Goal: Task Accomplishment & Management: Manage account settings

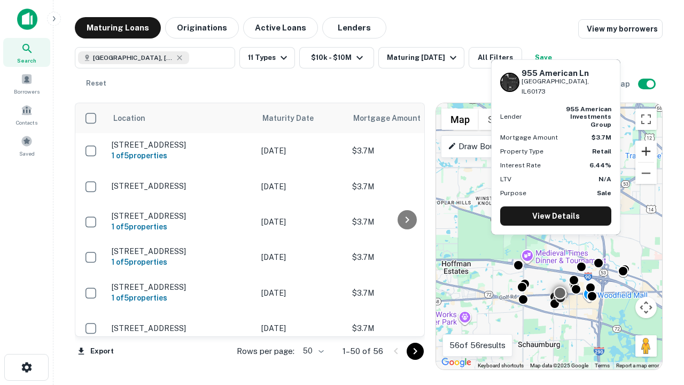
click at [646, 151] on button "Zoom in" at bounding box center [646, 151] width 21 height 21
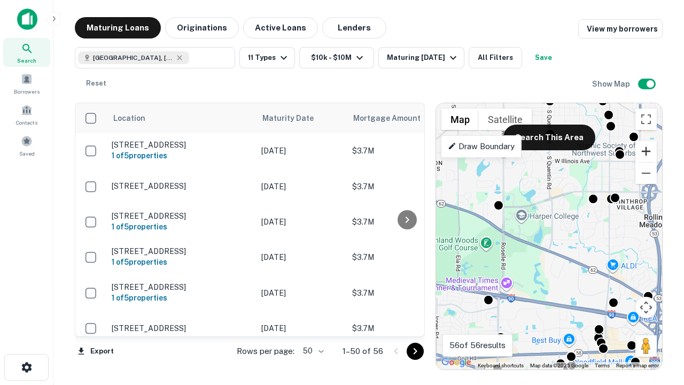
click at [646, 151] on button "Zoom in" at bounding box center [646, 151] width 21 height 21
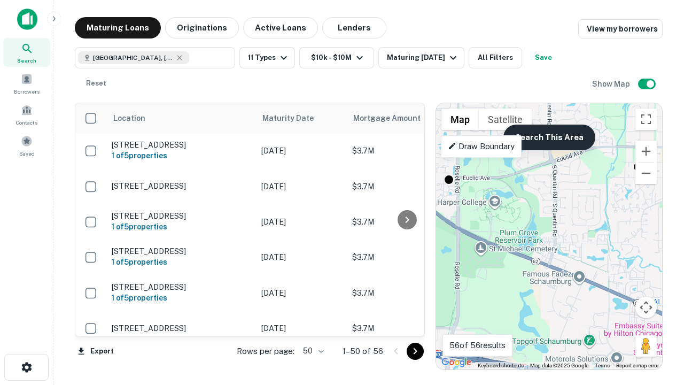
click at [549, 137] on button "Search This Area" at bounding box center [550, 138] width 92 height 26
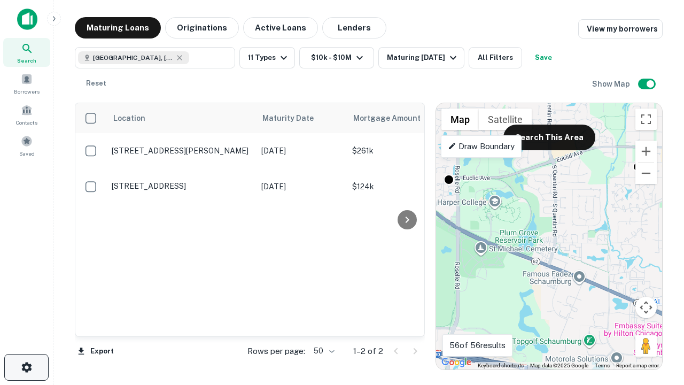
click at [26, 367] on icon "button" at bounding box center [26, 367] width 13 height 13
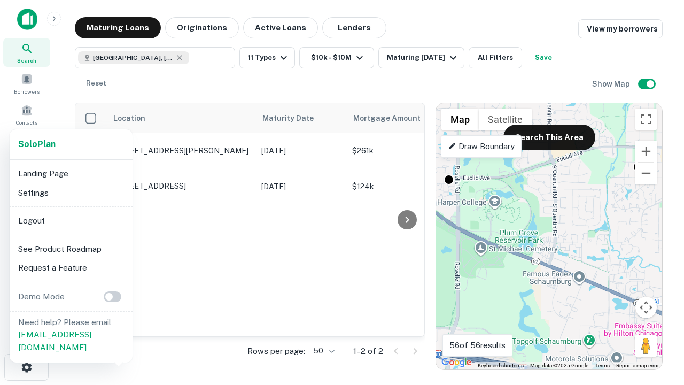
click at [71, 220] on li "Logout" at bounding box center [71, 220] width 114 height 19
